Goal: Find specific page/section: Find specific page/section

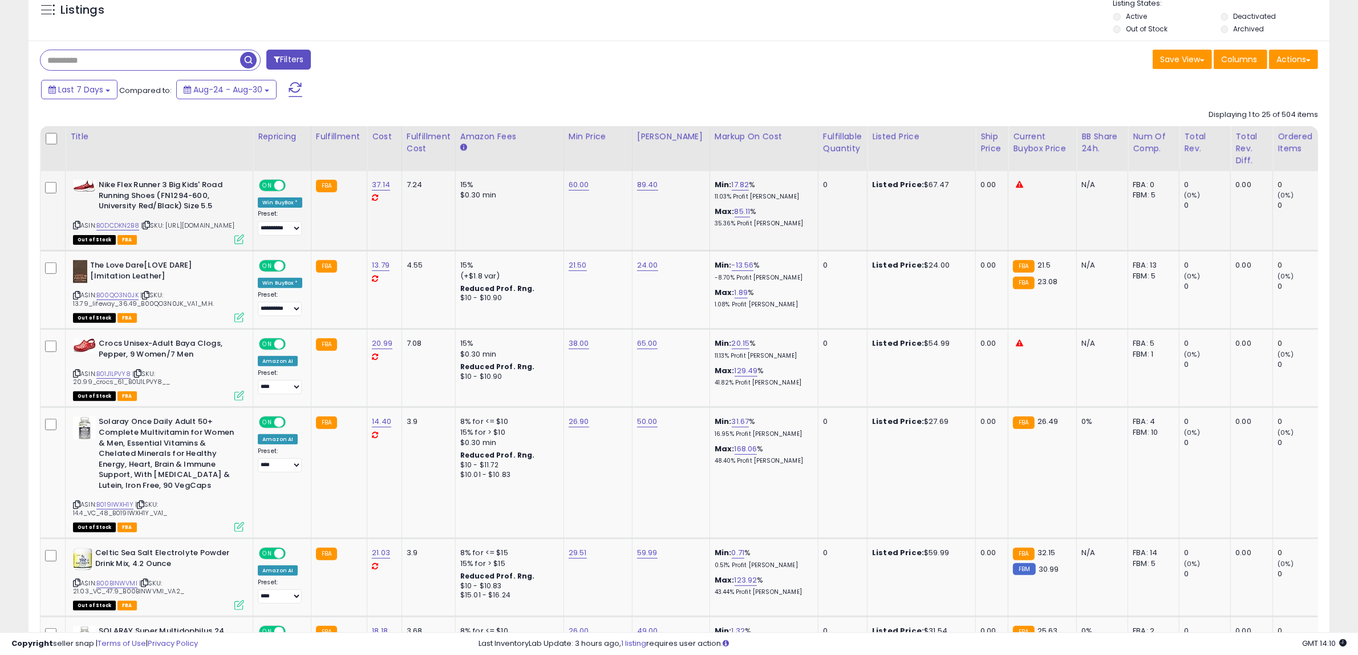
scroll to position [234, 756]
click at [696, 67] on div "Save View Save As New View Update Current View Columns Actions Import Import Wa…" at bounding box center [1003, 61] width 648 height 22
click at [831, 140] on div "Fulfillable Quantity" at bounding box center [842, 143] width 39 height 24
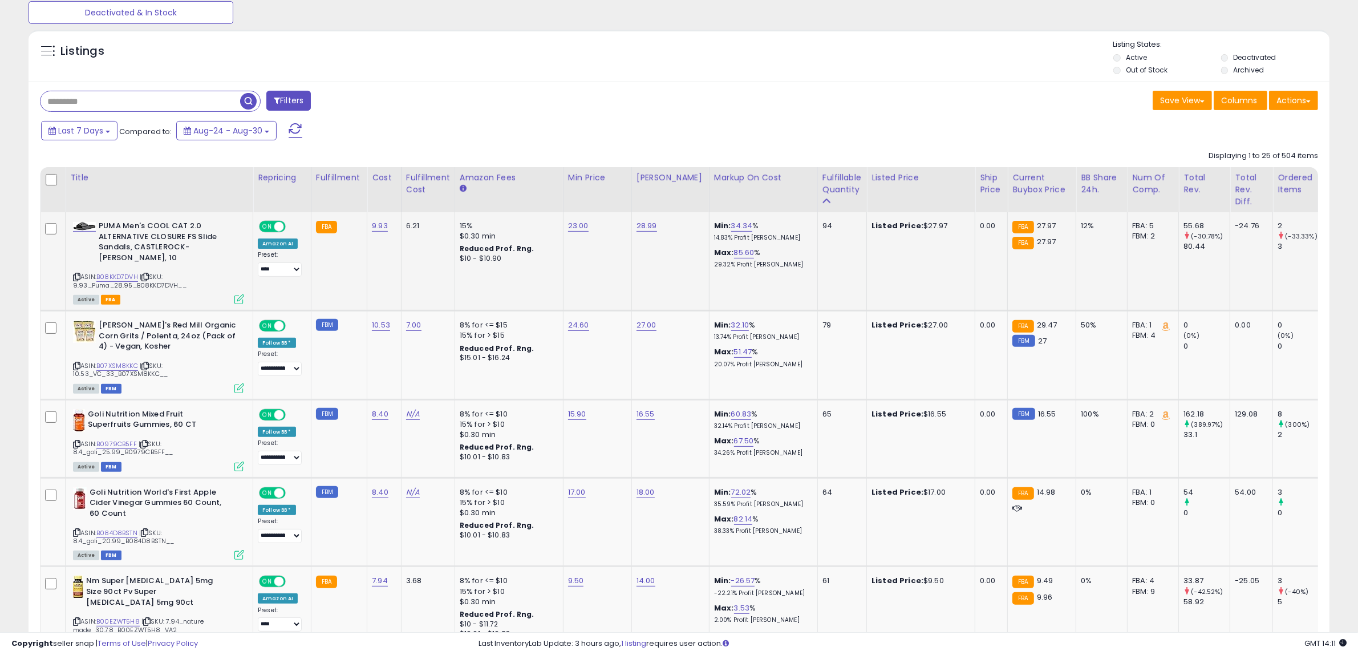
scroll to position [357, 0]
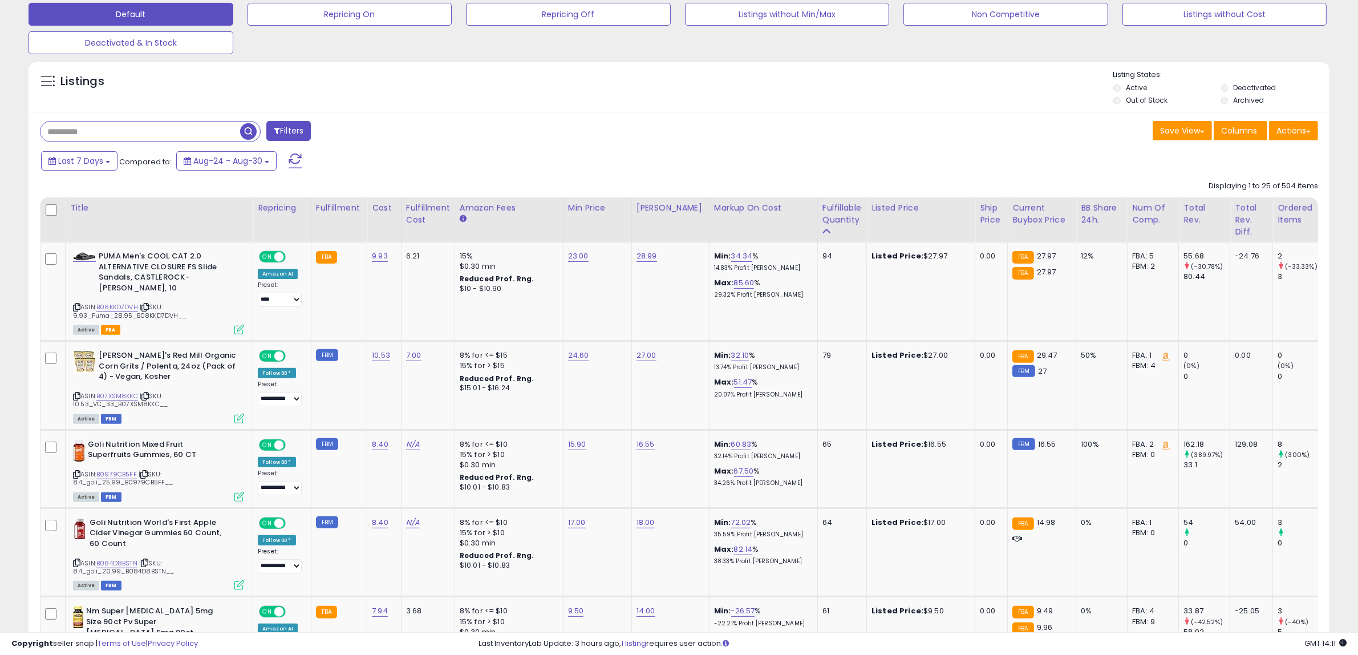
click at [552, 129] on div "Filters" at bounding box center [355, 132] width 648 height 23
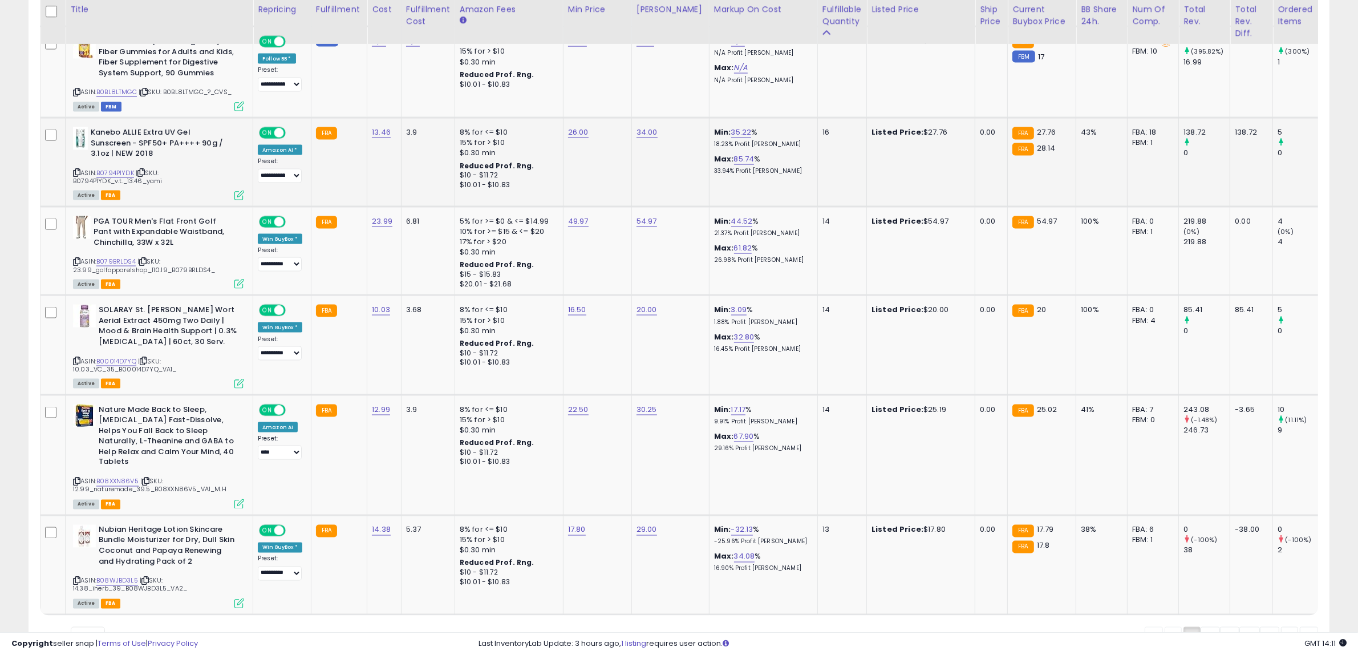
scroll to position [2294, 0]
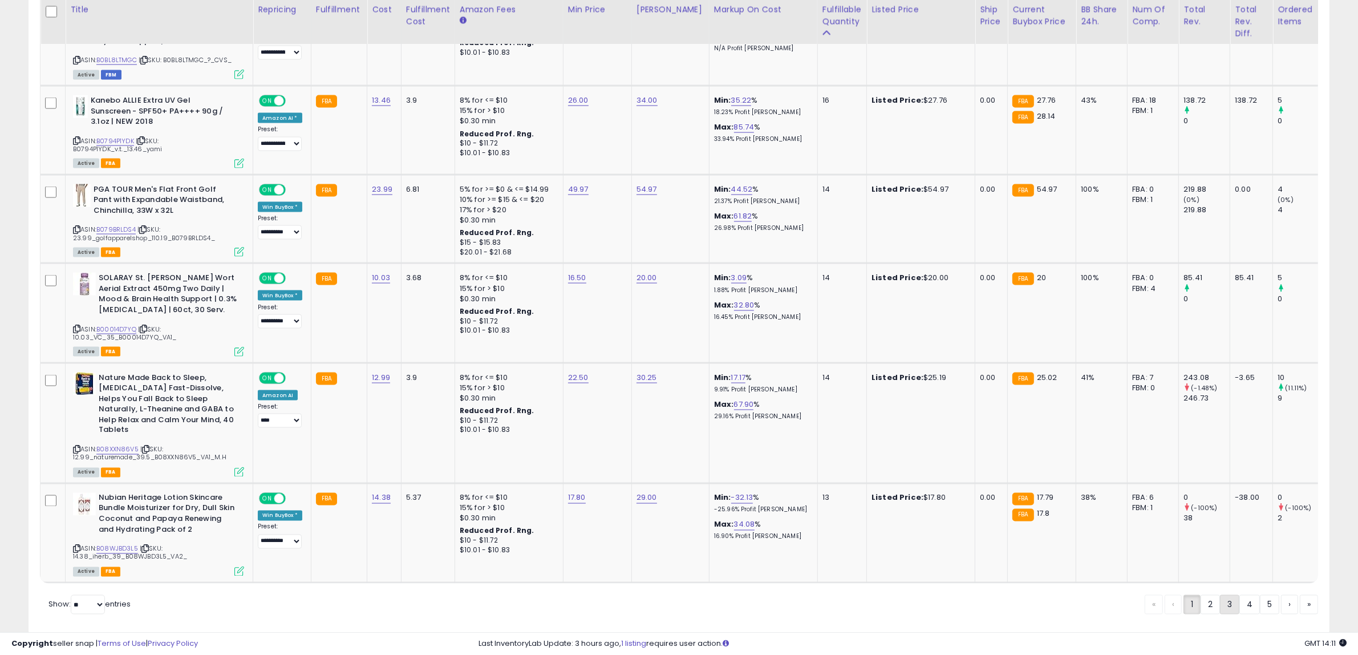
click at [1228, 595] on link "3" at bounding box center [1229, 604] width 19 height 19
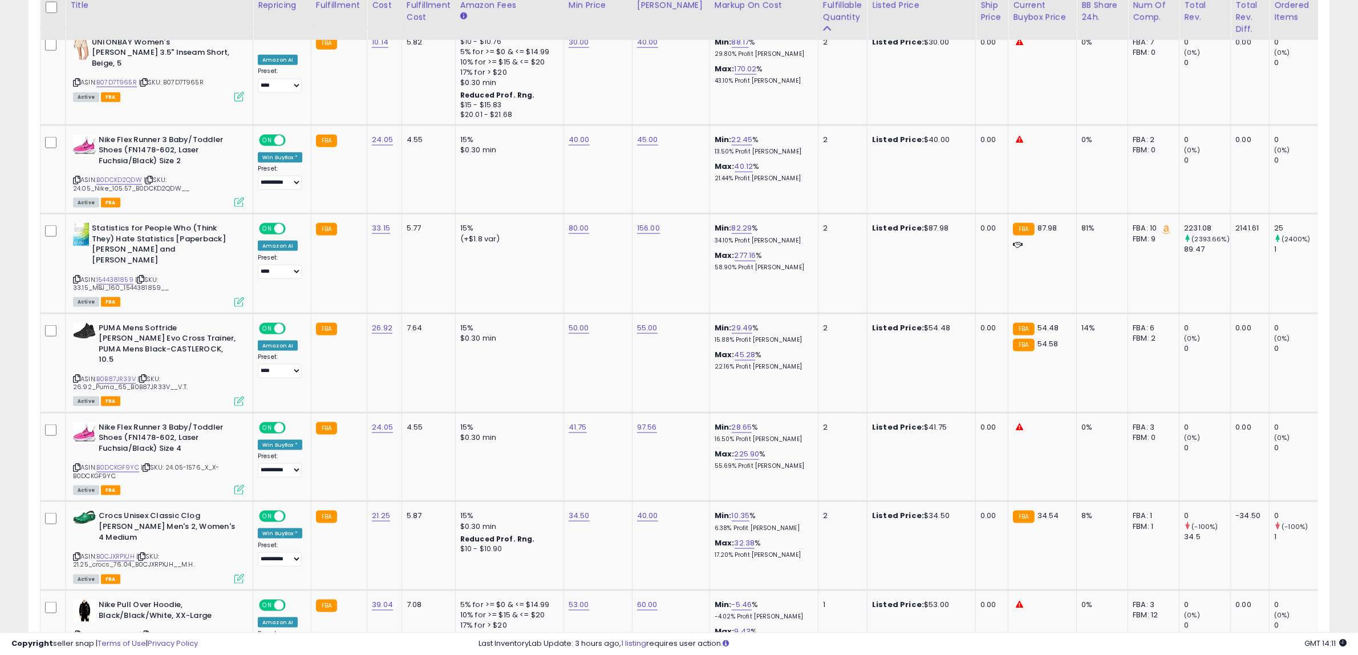
scroll to position [2278, 0]
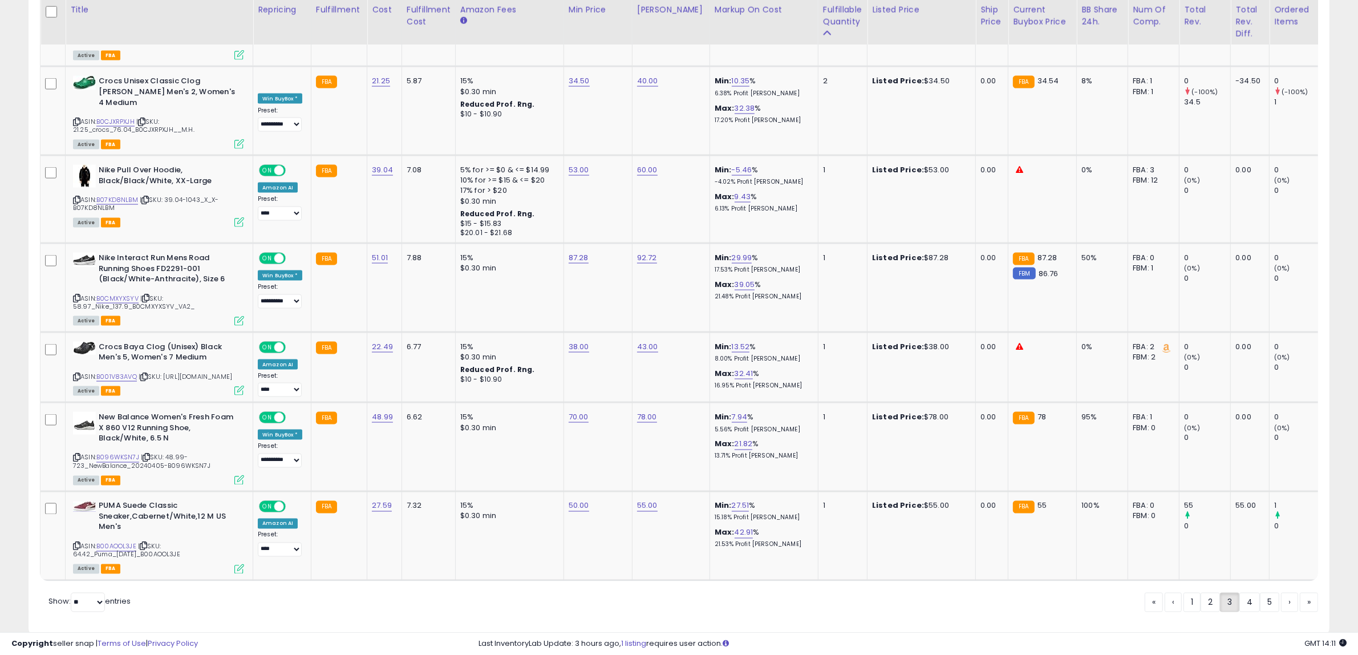
drag, startPoint x: 783, startPoint y: 614, endPoint x: 785, endPoint y: 606, distance: 8.9
drag, startPoint x: 1205, startPoint y: 572, endPoint x: 988, endPoint y: 470, distance: 239.9
click at [1206, 593] on link "2" at bounding box center [1210, 602] width 19 height 19
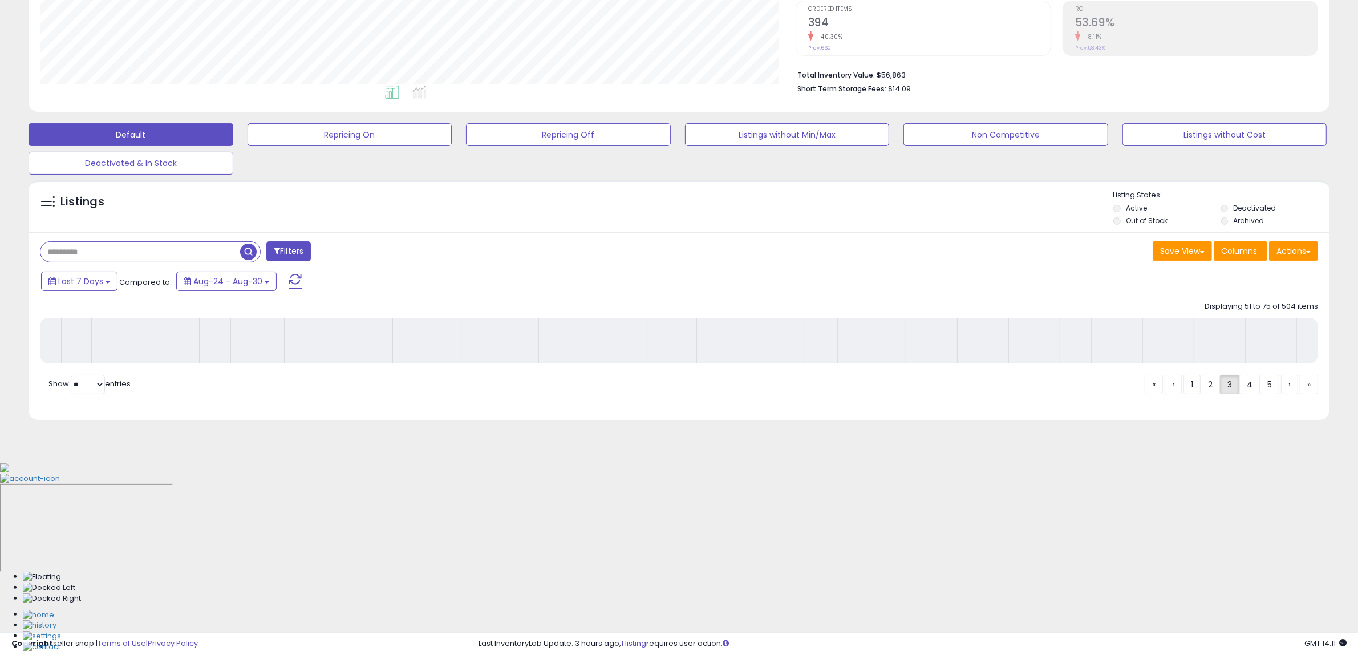
scroll to position [55, 0]
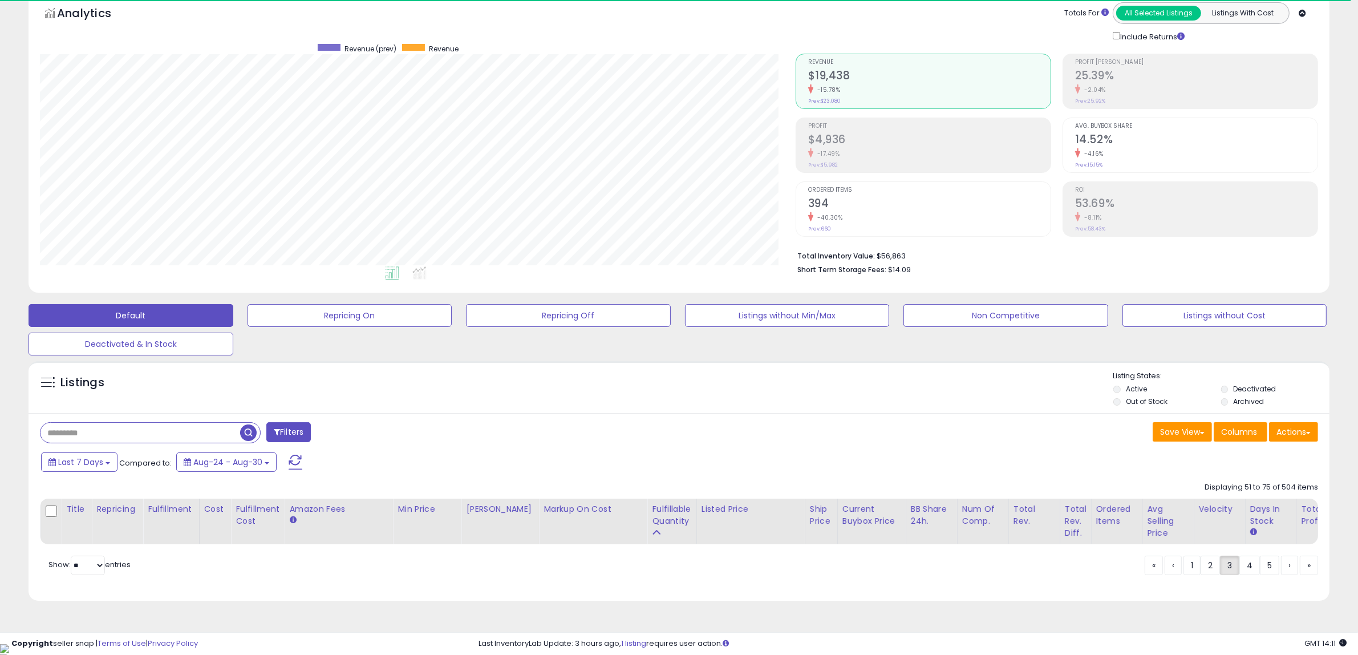
click at [815, 390] on div "Listings" at bounding box center [679, 390] width 1301 height 39
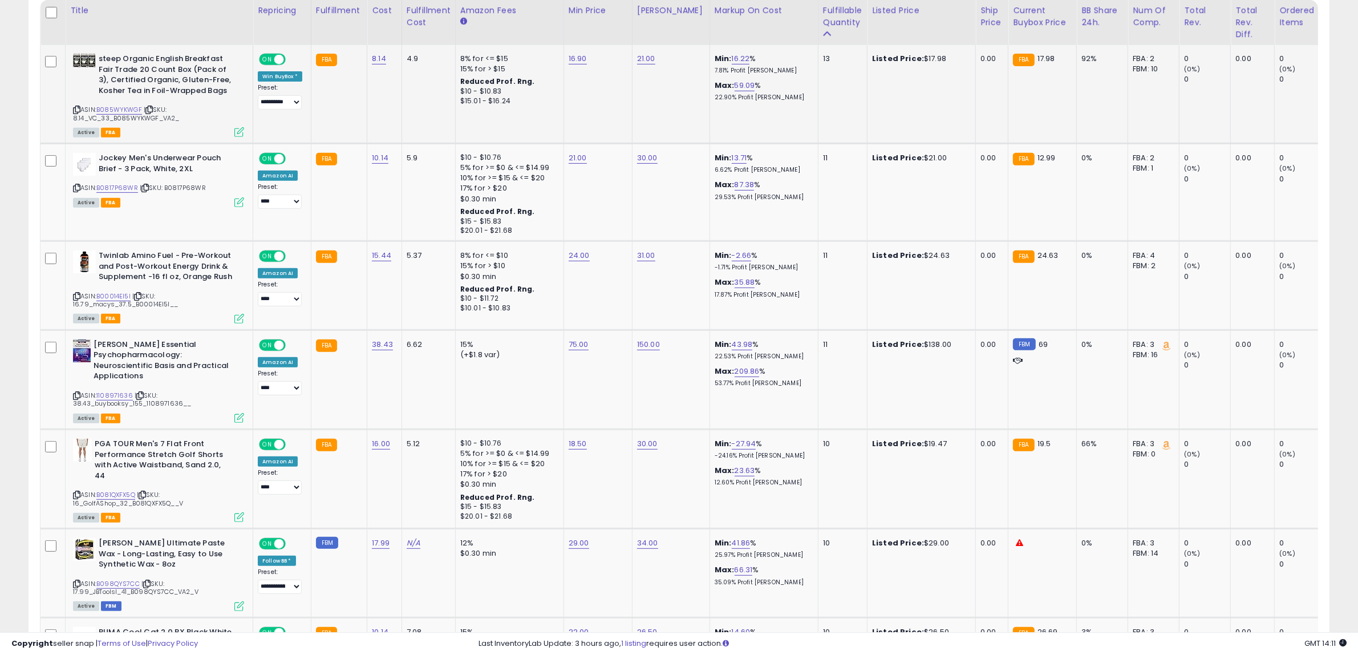
scroll to position [555, 0]
